Goal: Information Seeking & Learning: Learn about a topic

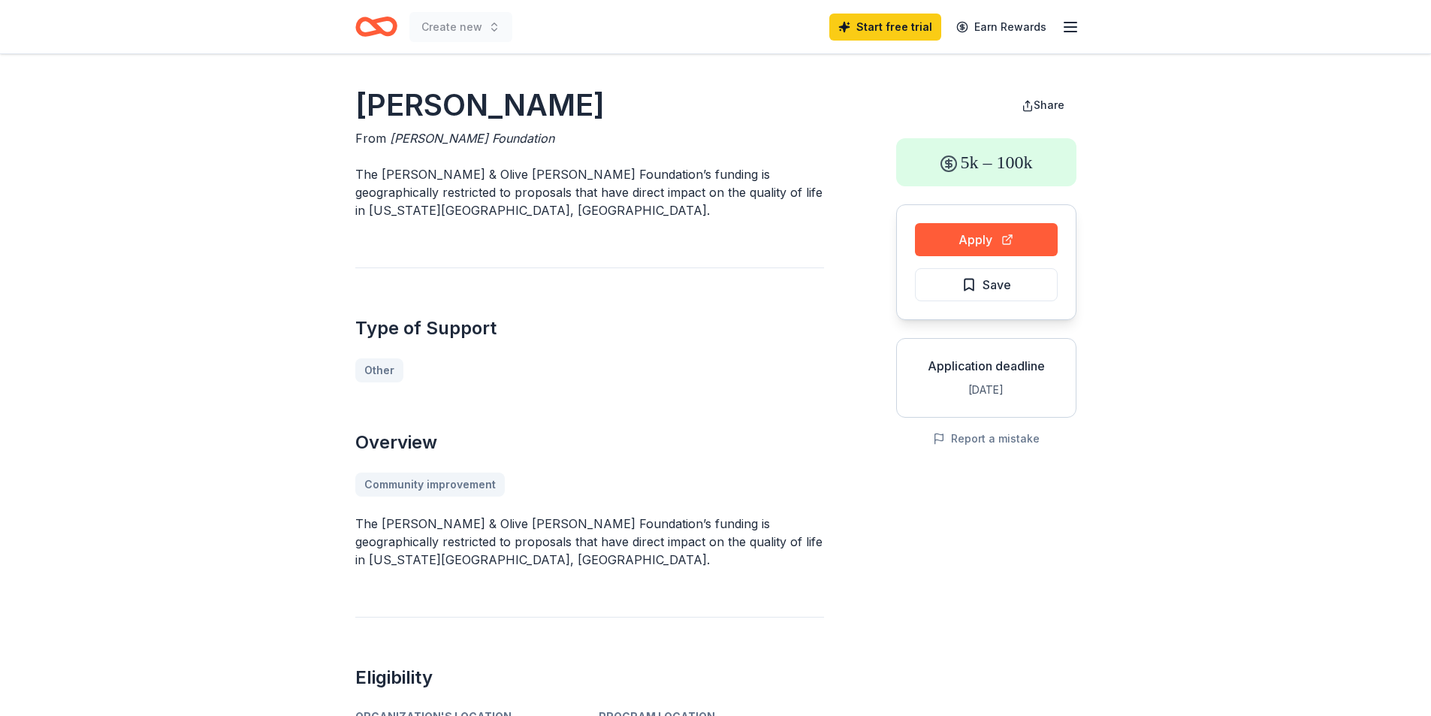
click at [1070, 23] on line "button" at bounding box center [1071, 23] width 12 height 0
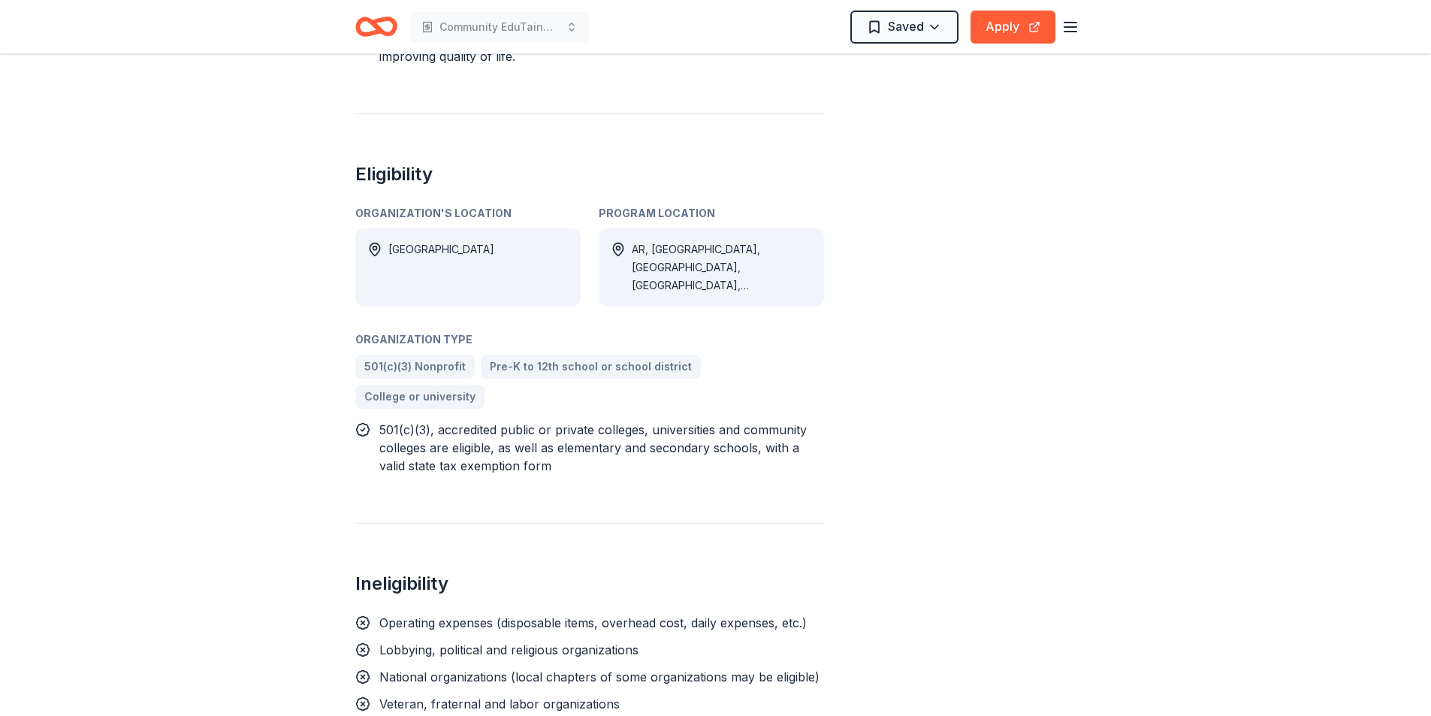
scroll to position [552, 0]
click at [416, 358] on span "501(c)(3) Nonprofit" at bounding box center [414, 367] width 101 height 18
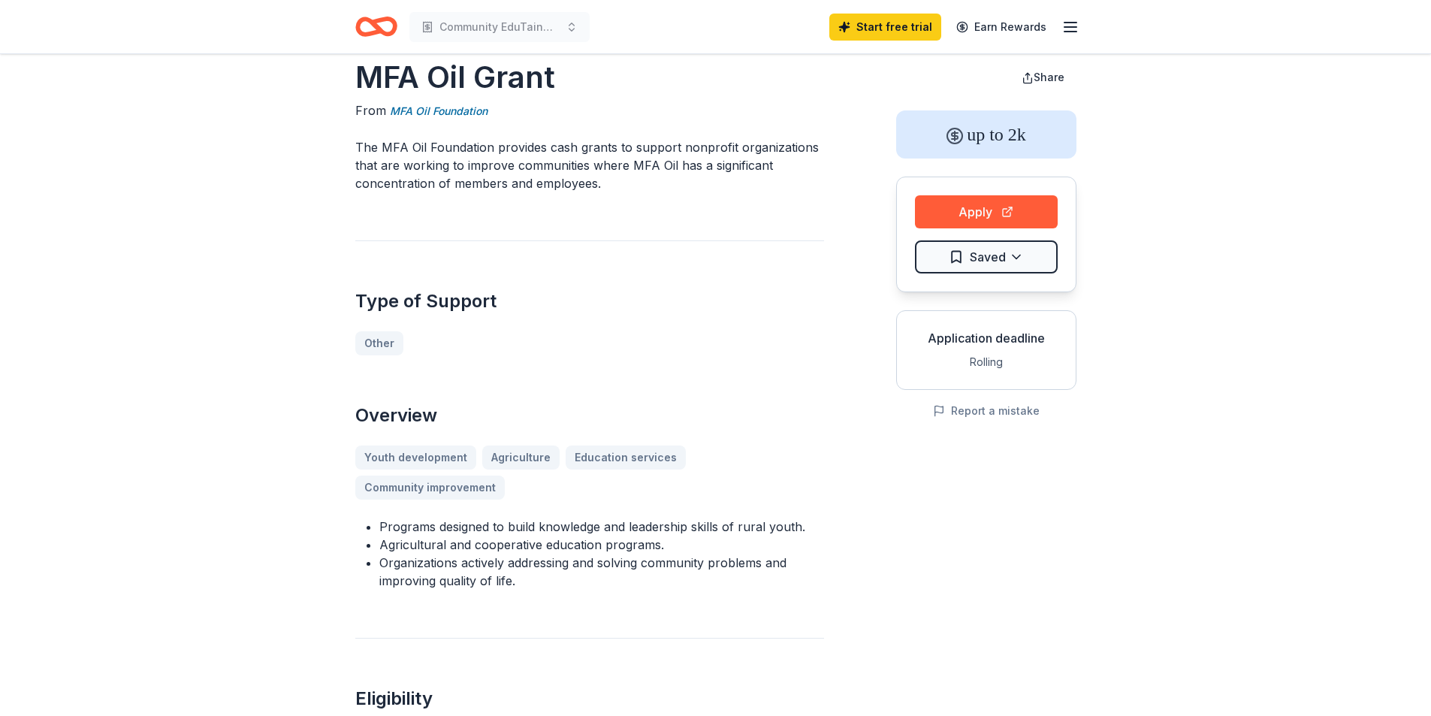
scroll to position [0, 0]
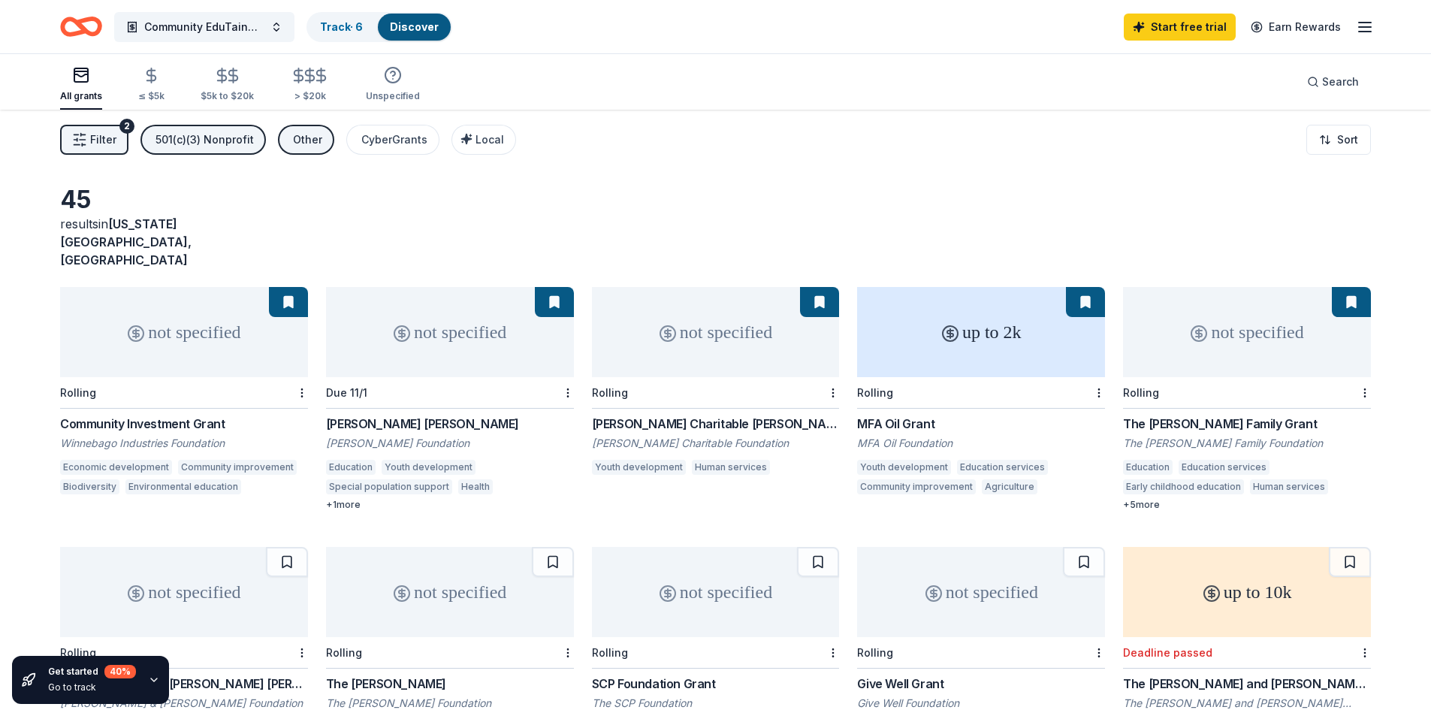
click at [140, 415] on div "Community Investment Grant" at bounding box center [184, 424] width 248 height 18
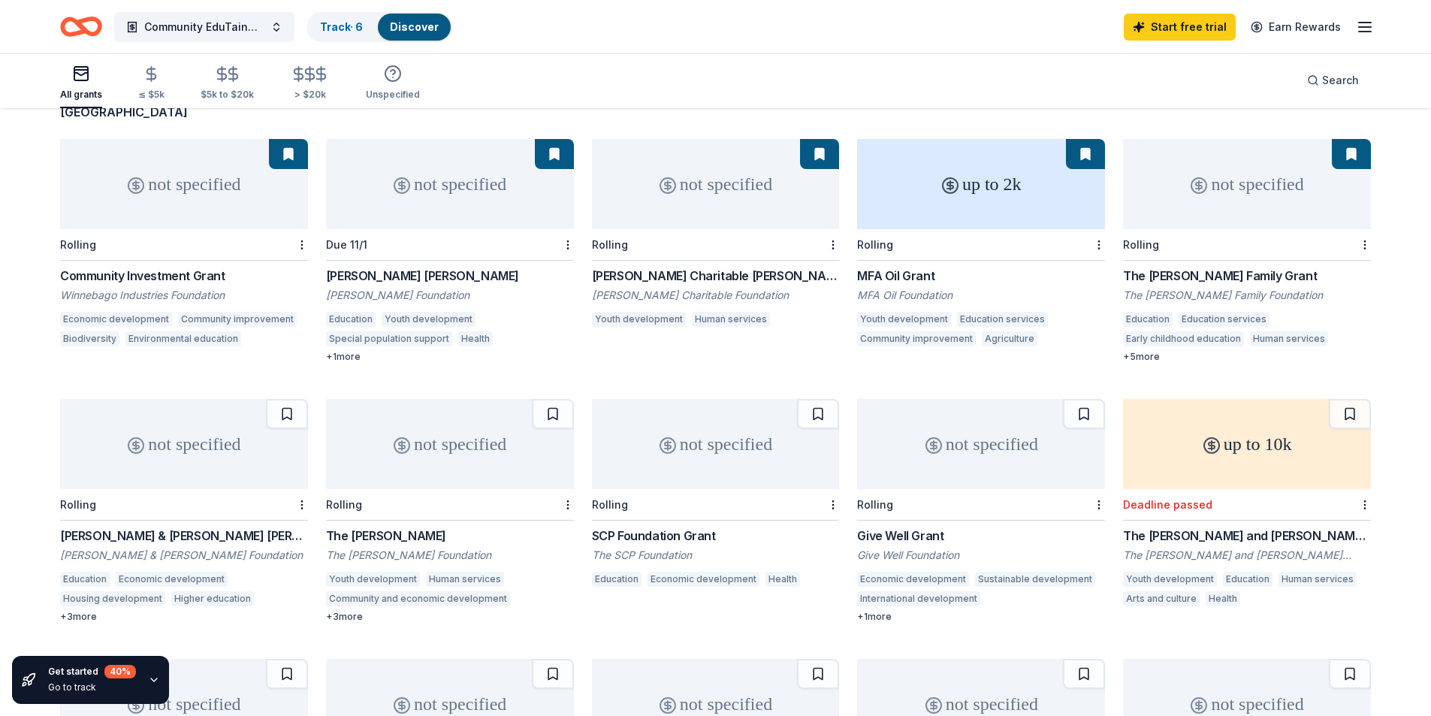
scroll to position [149, 0]
click at [383, 266] on div "Edwin S. Webster Grant" at bounding box center [450, 275] width 248 height 18
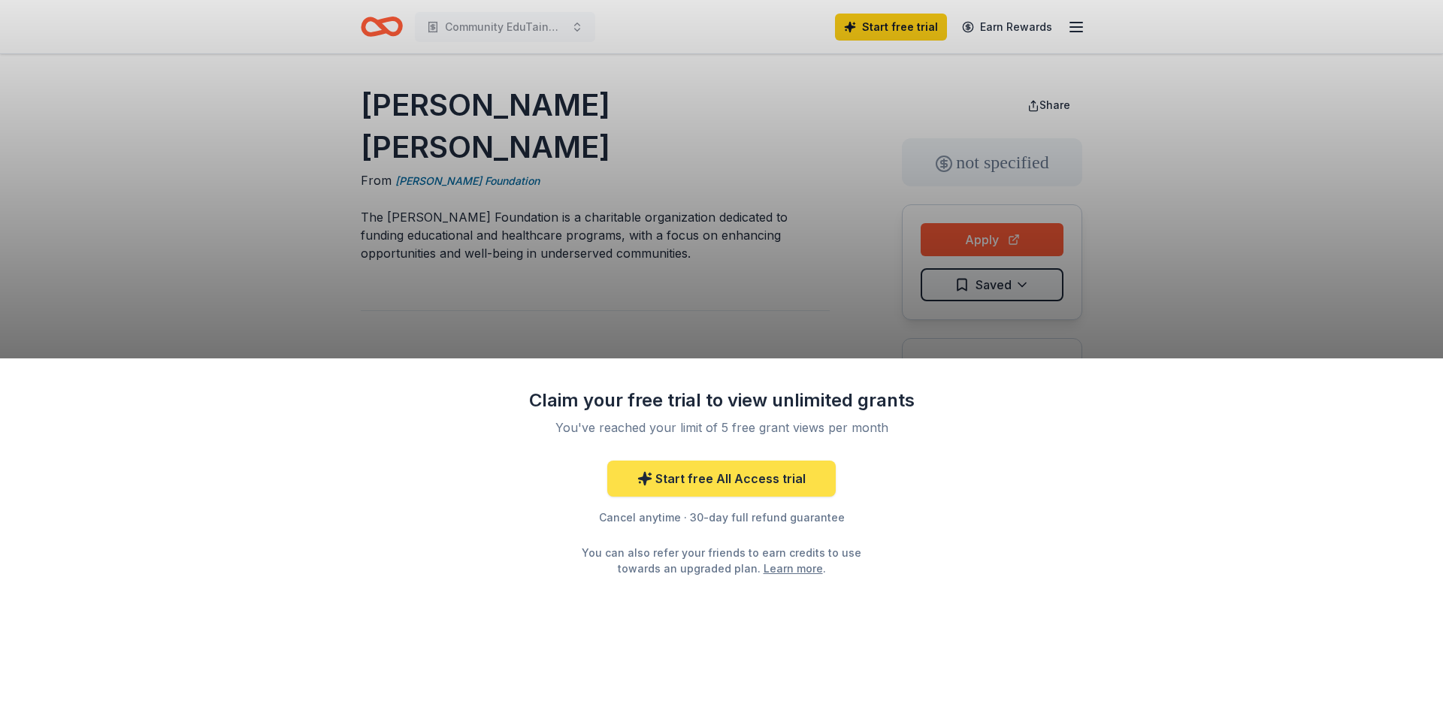
click at [732, 478] on link "Start free All Access trial" at bounding box center [721, 479] width 228 height 36
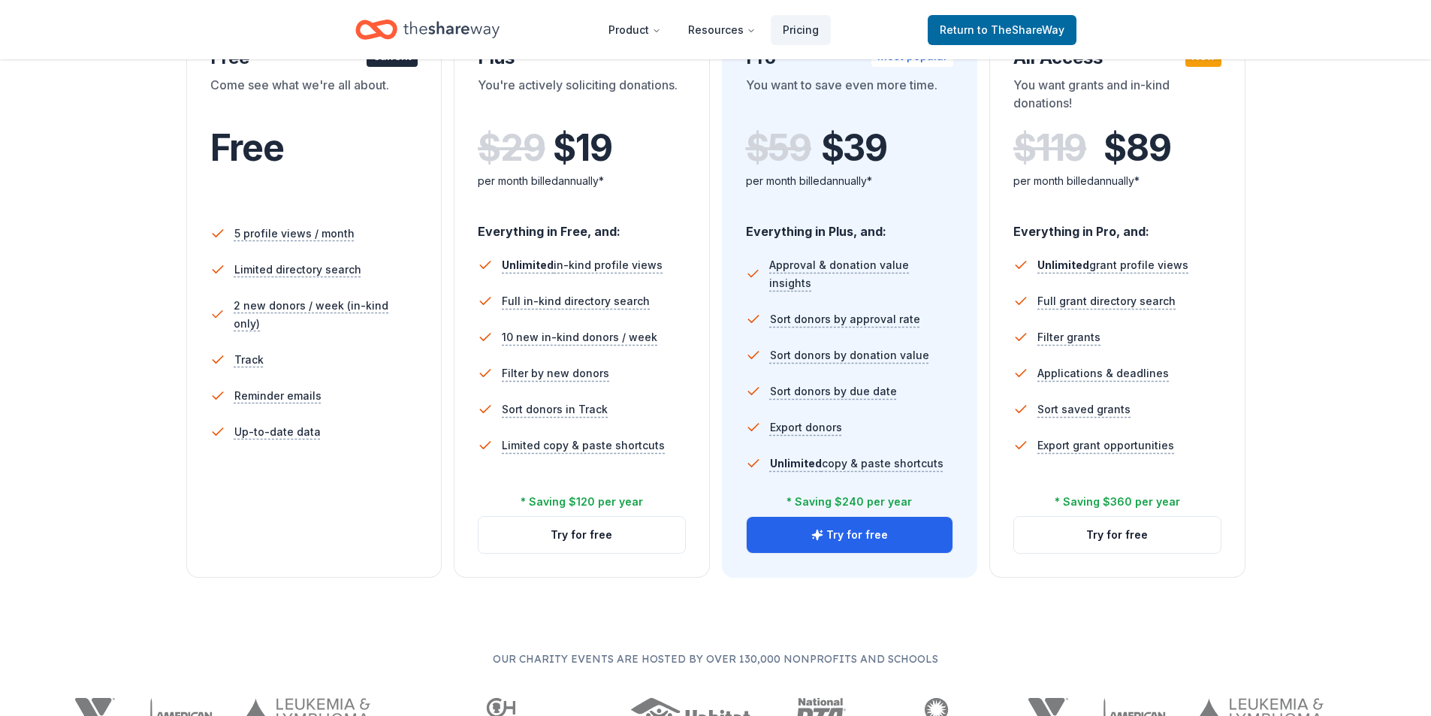
scroll to position [300, 0]
